Goal: Transaction & Acquisition: Subscribe to service/newsletter

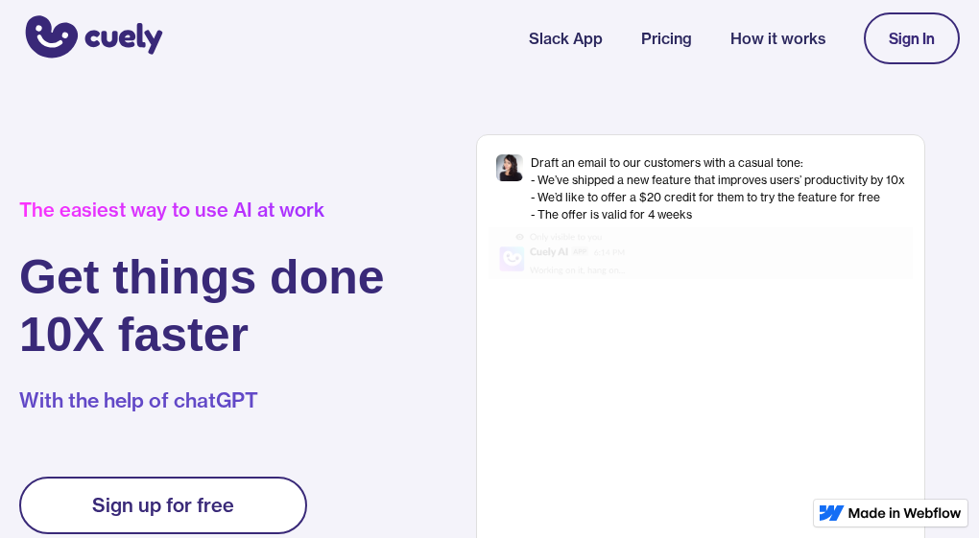
click at [211, 500] on div "Sign up for free" at bounding box center [163, 505] width 142 height 23
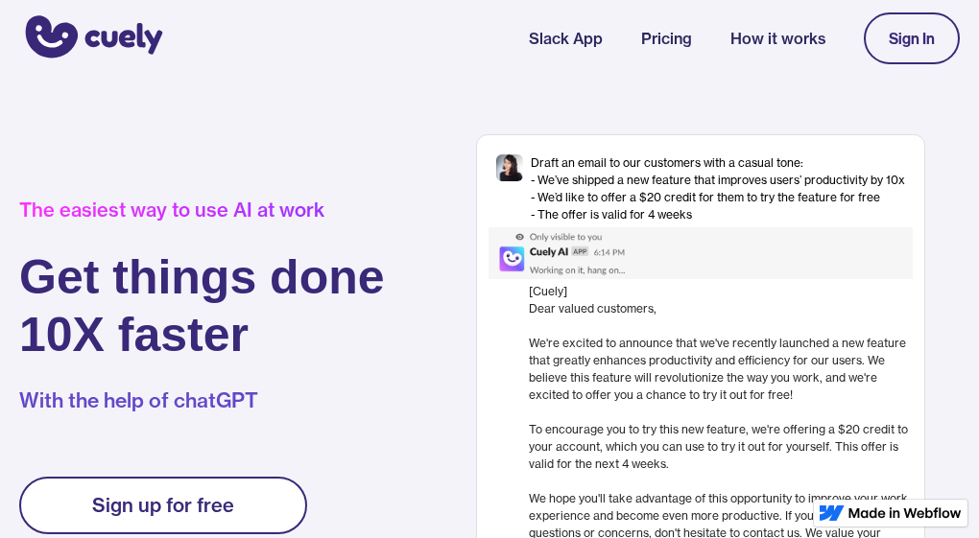
click at [671, 49] on link "Pricing" at bounding box center [666, 38] width 51 height 23
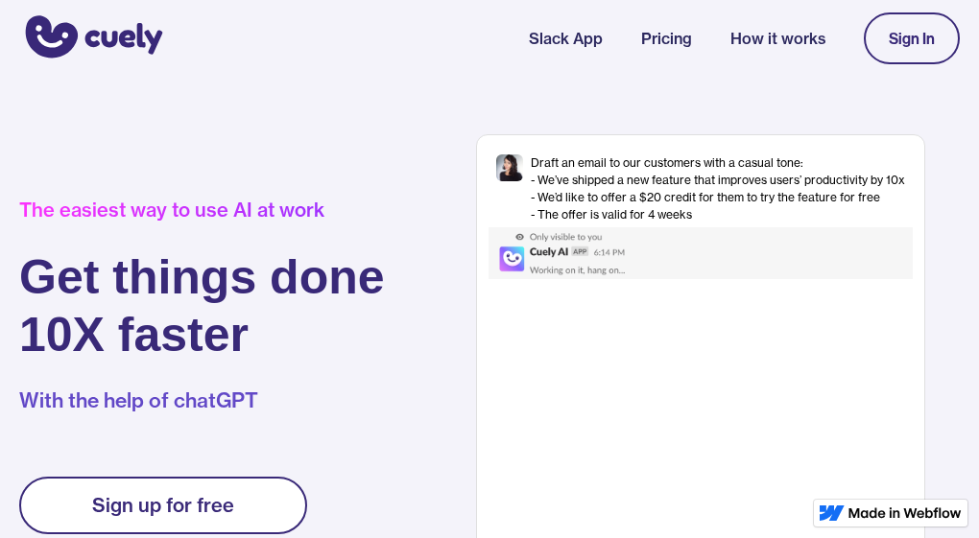
click at [563, 35] on link "Slack App" at bounding box center [566, 38] width 74 height 23
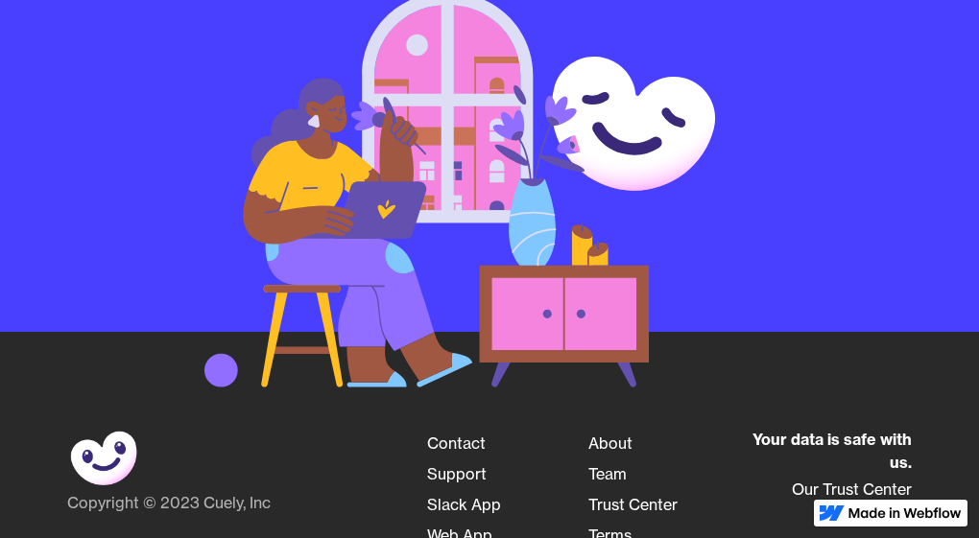
scroll to position [2737, 0]
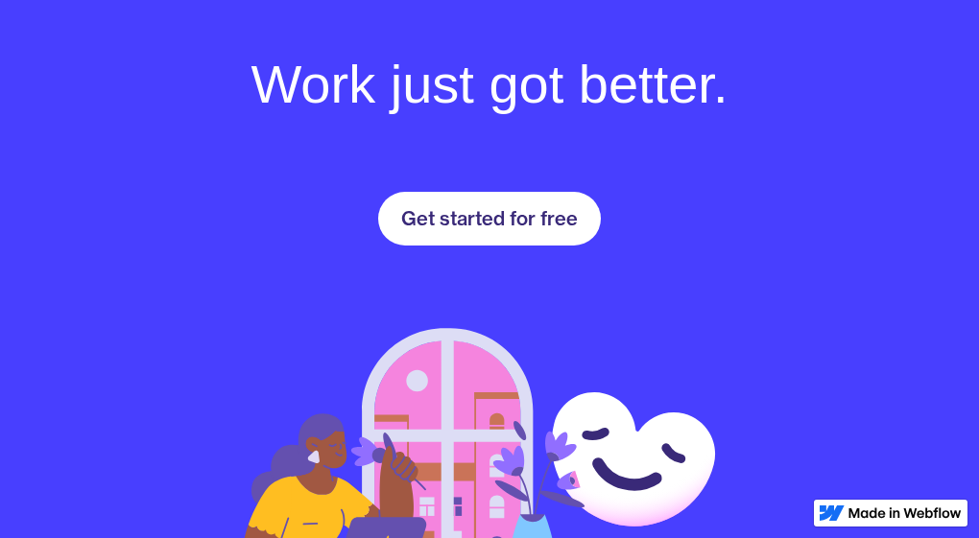
click at [477, 225] on div "Get started for free" at bounding box center [489, 218] width 177 height 23
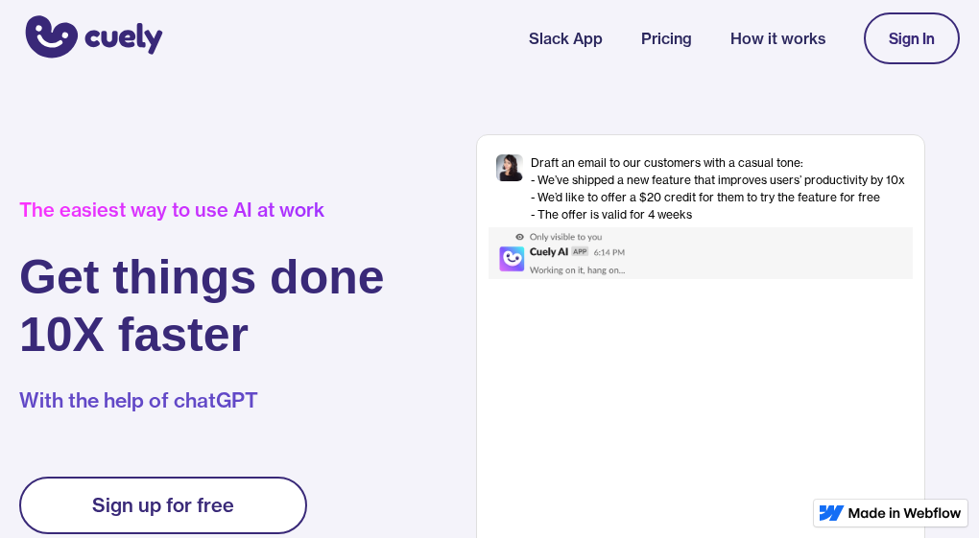
click at [906, 46] on div "Sign In" at bounding box center [911, 38] width 46 height 17
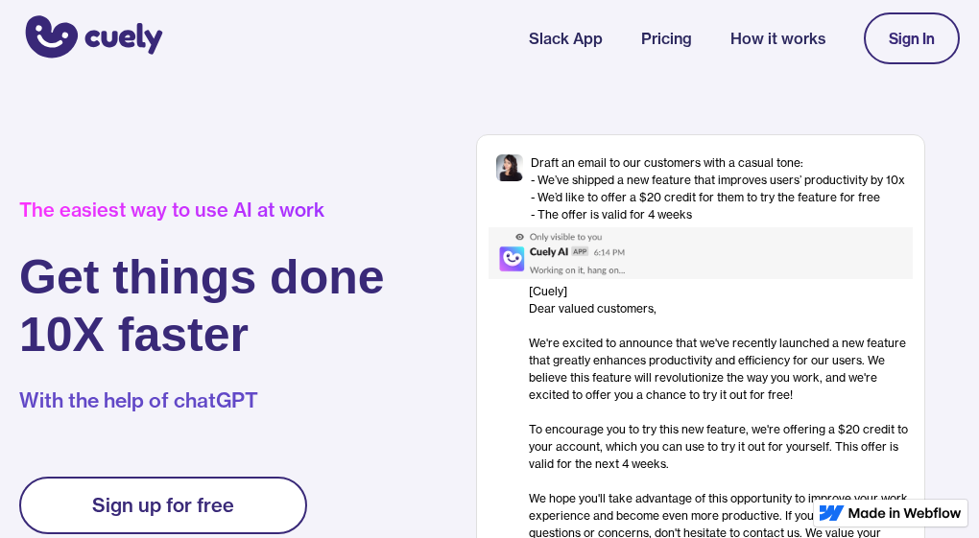
click at [274, 73] on div "Slack App Pricing How it works Sign In" at bounding box center [489, 38] width 979 height 77
